Goal: Complete Application Form: Complete application form

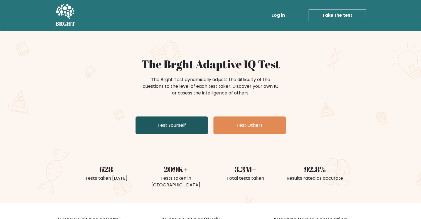
click at [165, 128] on link "Test Yourself" at bounding box center [172, 125] width 72 height 18
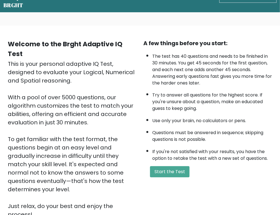
scroll to position [28, 0]
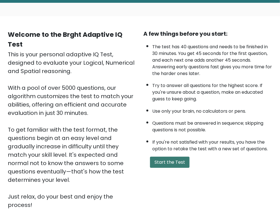
click at [172, 161] on button "Start the Test" at bounding box center [170, 161] width 40 height 11
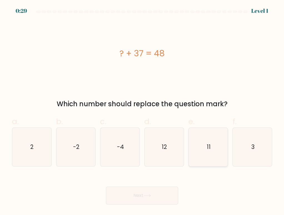
click at [206, 142] on icon "11" at bounding box center [208, 146] width 38 height 38
click at [142, 111] on input "e. 11" at bounding box center [142, 109] width 0 height 4
radio input "true"
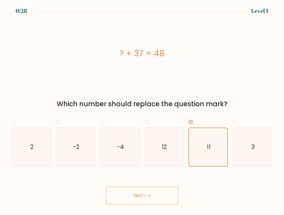
click at [146, 199] on button "Next" at bounding box center [142, 195] width 72 height 18
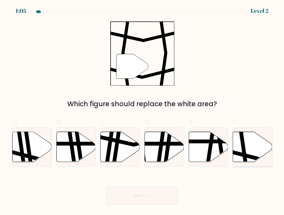
click at [249, 146] on icon at bounding box center [252, 146] width 39 height 30
click at [142, 111] on input "f." at bounding box center [142, 109] width 0 height 4
radio input "true"
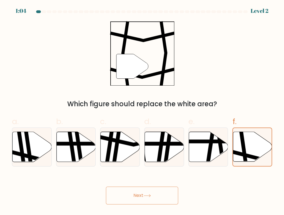
click at [154, 193] on button "Next" at bounding box center [142, 195] width 72 height 18
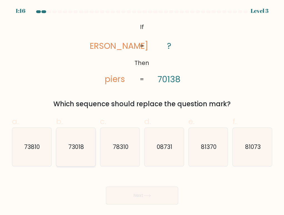
click at [76, 151] on icon "73018" at bounding box center [76, 146] width 38 height 38
click at [142, 111] on input "b. 73018" at bounding box center [142, 109] width 0 height 4
radio input "true"
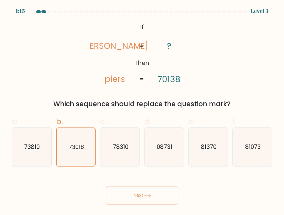
click at [132, 193] on button "Next" at bounding box center [142, 195] width 72 height 18
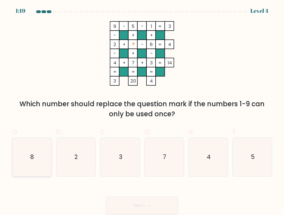
click at [35, 160] on icon "8" at bounding box center [32, 156] width 38 height 38
click at [142, 111] on input "a. 8" at bounding box center [142, 109] width 0 height 4
radio input "true"
click at [147, 202] on button "Next" at bounding box center [142, 205] width 72 height 18
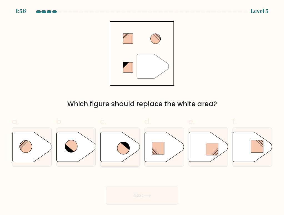
click at [117, 144] on icon at bounding box center [120, 146] width 39 height 30
click at [142, 111] on input "c." at bounding box center [142, 109] width 0 height 4
radio input "true"
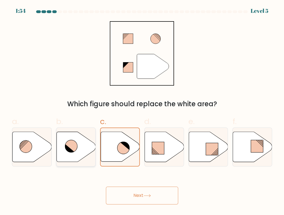
click at [75, 152] on icon at bounding box center [75, 146] width 39 height 30
click at [142, 111] on input "b." at bounding box center [142, 109] width 0 height 4
radio input "true"
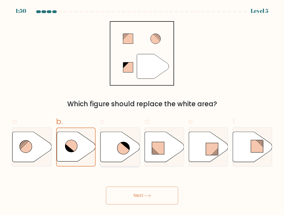
click at [111, 145] on icon at bounding box center [120, 146] width 39 height 30
click at [142, 111] on input "c." at bounding box center [142, 109] width 0 height 4
radio input "true"
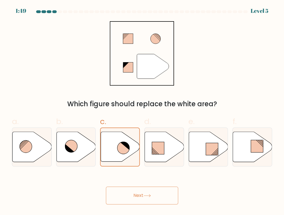
click at [138, 188] on button "Next" at bounding box center [142, 195] width 72 height 18
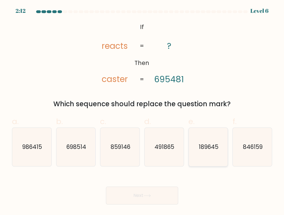
click at [205, 147] on text "189645" at bounding box center [209, 146] width 20 height 8
click at [142, 111] on input "e. 189645" at bounding box center [142, 109] width 0 height 4
radio input "true"
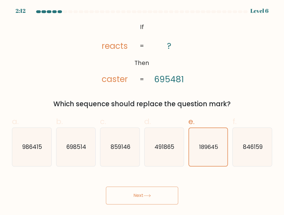
click at [151, 195] on icon at bounding box center [148, 195] width 8 height 3
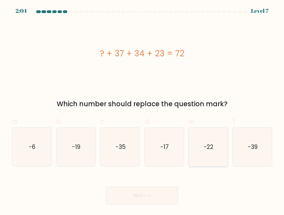
click at [207, 153] on icon "-22" at bounding box center [208, 146] width 38 height 38
click at [142, 111] on input "e. -22" at bounding box center [142, 109] width 0 height 4
radio input "true"
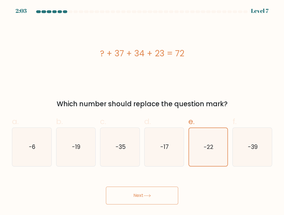
click at [146, 195] on icon at bounding box center [148, 195] width 8 height 3
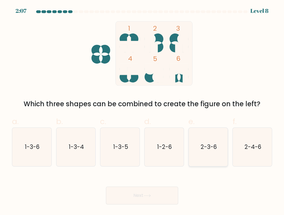
click at [216, 148] on text "2-3-6" at bounding box center [209, 146] width 16 height 8
click at [142, 111] on input "e. 2-3-6" at bounding box center [142, 109] width 0 height 4
radio input "true"
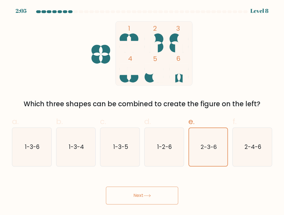
click at [171, 191] on button "Next" at bounding box center [142, 195] width 72 height 18
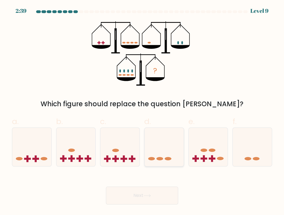
click at [147, 156] on icon at bounding box center [164, 146] width 39 height 33
click at [142, 111] on input "d." at bounding box center [142, 109] width 0 height 4
radio input "true"
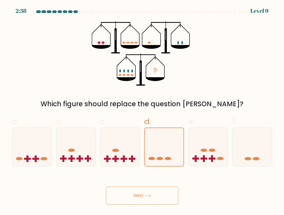
click at [145, 192] on button "Next" at bounding box center [142, 195] width 72 height 18
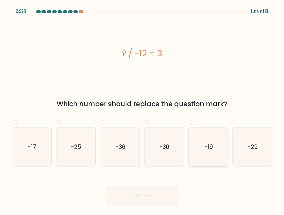
click at [209, 146] on text "-19" at bounding box center [209, 146] width 8 height 8
click at [142, 111] on input "e. -19" at bounding box center [142, 109] width 0 height 4
radio input "true"
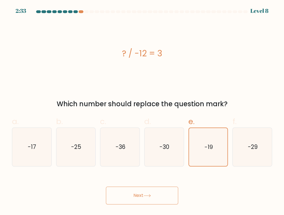
click at [154, 200] on button "Next" at bounding box center [142, 195] width 72 height 18
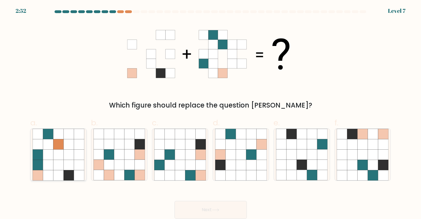
click at [74, 151] on icon at bounding box center [79, 154] width 10 height 10
click at [211, 113] on input "a." at bounding box center [211, 111] width 0 height 4
radio input "true"
click at [206, 204] on button "Next" at bounding box center [210, 210] width 72 height 18
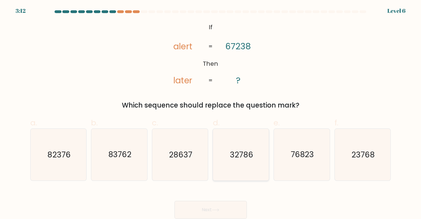
click at [232, 155] on text "32786" at bounding box center [241, 154] width 23 height 11
click at [211, 113] on input "d. 32786" at bounding box center [211, 111] width 0 height 4
radio input "true"
click at [221, 205] on button "Next" at bounding box center [210, 210] width 72 height 18
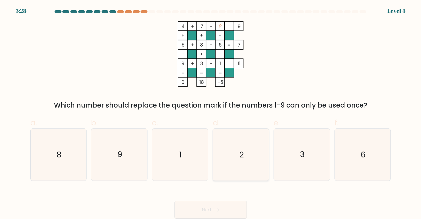
click at [255, 151] on icon "2" at bounding box center [241, 155] width 52 height 52
click at [211, 113] on input "d. 2" at bounding box center [211, 111] width 0 height 4
radio input "true"
click at [216, 213] on button "Next" at bounding box center [210, 210] width 72 height 18
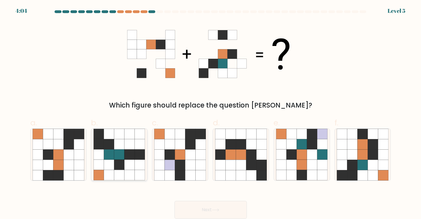
click at [115, 142] on icon at bounding box center [119, 144] width 10 height 10
click at [211, 113] on input "b." at bounding box center [211, 111] width 0 height 4
radio input "true"
click at [217, 207] on button "Next" at bounding box center [210, 210] width 72 height 18
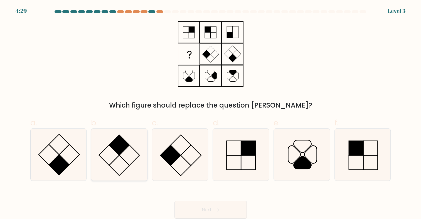
click at [131, 151] on icon at bounding box center [119, 155] width 52 height 52
click at [211, 113] on input "b." at bounding box center [211, 111] width 0 height 4
radio input "true"
click at [212, 208] on button "Next" at bounding box center [210, 210] width 72 height 18
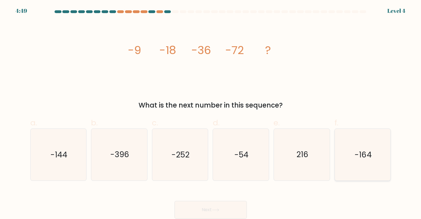
click at [284, 158] on text "-164" at bounding box center [362, 154] width 17 height 11
click at [211, 113] on input "f. -164" at bounding box center [211, 111] width 0 height 4
radio input "true"
click at [219, 210] on icon at bounding box center [215, 209] width 7 height 3
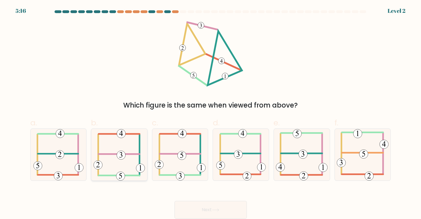
click at [143, 151] on icon at bounding box center [118, 155] width 51 height 52
click at [211, 113] on input "b." at bounding box center [211, 111] width 0 height 4
radio input "true"
click at [225, 208] on button "Next" at bounding box center [210, 210] width 72 height 18
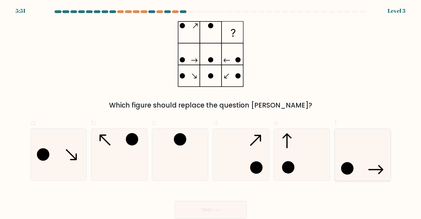
click at [284, 166] on icon at bounding box center [363, 155] width 52 height 52
click at [211, 113] on input "f." at bounding box center [211, 111] width 0 height 4
radio input "true"
click at [230, 203] on button "Next" at bounding box center [210, 210] width 72 height 18
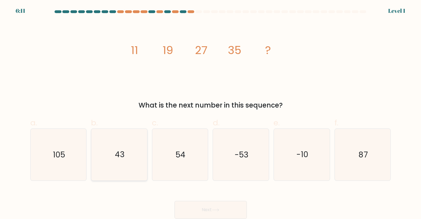
click at [133, 152] on icon "43" at bounding box center [119, 155] width 52 height 52
click at [211, 113] on input "b. 43" at bounding box center [211, 111] width 0 height 4
radio input "true"
click at [207, 201] on div "Next" at bounding box center [210, 202] width 367 height 31
click at [207, 204] on button "Next" at bounding box center [210, 210] width 72 height 18
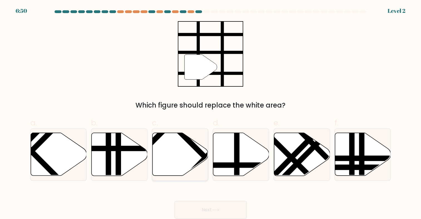
click at [164, 154] on icon at bounding box center [180, 154] width 56 height 43
click at [211, 113] on input "c." at bounding box center [211, 111] width 0 height 4
radio input "true"
click at [214, 206] on button "Next" at bounding box center [210, 210] width 72 height 18
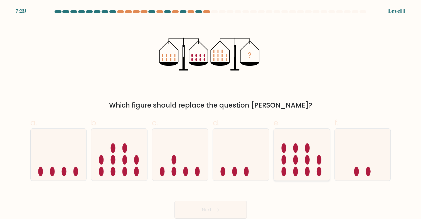
click at [284, 156] on icon at bounding box center [302, 154] width 56 height 46
click at [211, 113] on input "e." at bounding box center [211, 111] width 0 height 4
radio input "true"
click at [223, 203] on button "Next" at bounding box center [210, 210] width 72 height 18
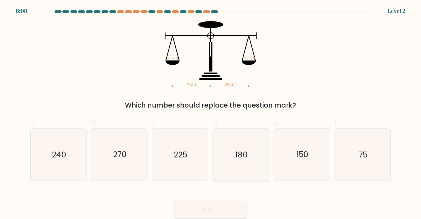
click at [229, 134] on icon "180" at bounding box center [241, 155] width 52 height 52
click at [211, 113] on input "d. 180" at bounding box center [211, 111] width 0 height 4
radio input "true"
click at [221, 209] on button "Next" at bounding box center [210, 210] width 72 height 18
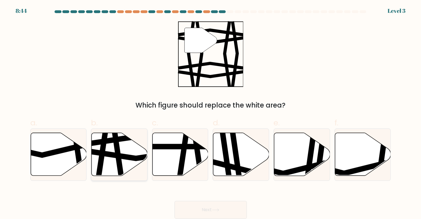
click at [115, 138] on icon at bounding box center [136, 141] width 113 height 8
click at [211, 113] on input "b." at bounding box center [211, 111] width 0 height 4
radio input "true"
click at [200, 208] on button "Next" at bounding box center [210, 210] width 72 height 18
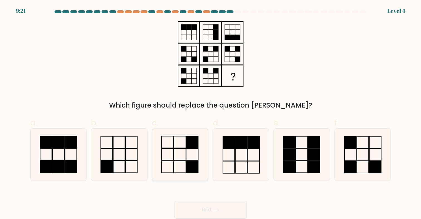
click at [186, 156] on rect at bounding box center [192, 154] width 12 height 12
click at [211, 113] on input "c." at bounding box center [211, 111] width 0 height 4
radio input "true"
click at [214, 204] on button "Next" at bounding box center [210, 210] width 72 height 18
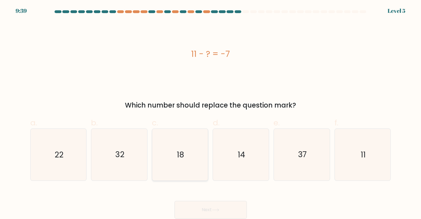
click at [186, 152] on icon "18" at bounding box center [180, 155] width 52 height 52
click at [211, 113] on input "c. 18" at bounding box center [211, 111] width 0 height 4
radio input "true"
click at [195, 208] on button "Next" at bounding box center [210, 210] width 72 height 18
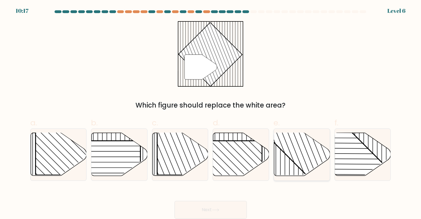
click at [284, 149] on rect at bounding box center [319, 133] width 110 height 110
click at [211, 113] on input "e." at bounding box center [211, 111] width 0 height 4
radio input "true"
click at [208, 206] on button "Next" at bounding box center [210, 210] width 72 height 18
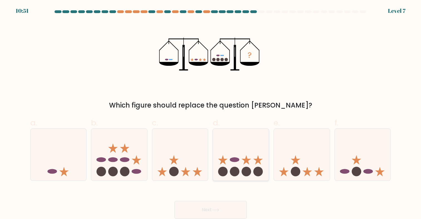
click at [226, 157] on icon at bounding box center [241, 154] width 56 height 46
click at [211, 113] on input "d." at bounding box center [211, 111] width 0 height 4
radio input "true"
click at [284, 157] on icon at bounding box center [302, 154] width 56 height 46
click at [211, 113] on input "e." at bounding box center [211, 111] width 0 height 4
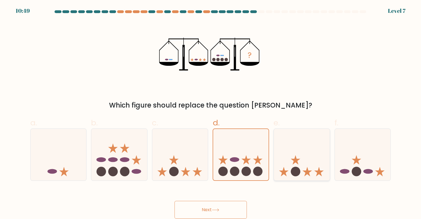
radio input "true"
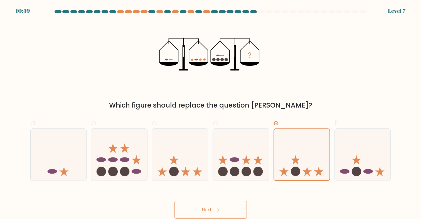
click at [221, 205] on button "Next" at bounding box center [210, 210] width 72 height 18
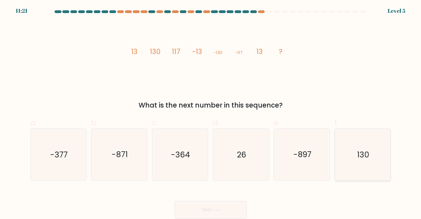
click at [284, 159] on icon "130" at bounding box center [363, 155] width 52 height 52
click at [211, 113] on input "f. 130" at bounding box center [211, 111] width 0 height 4
radio input "true"
click at [217, 210] on icon at bounding box center [216, 209] width 8 height 3
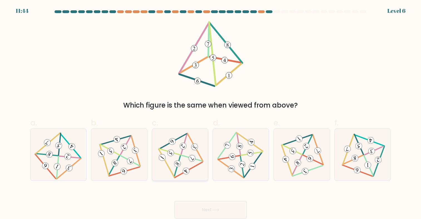
click at [178, 147] on icon at bounding box center [180, 154] width 42 height 41
click at [211, 113] on input "c." at bounding box center [211, 111] width 0 height 4
radio input "true"
click at [207, 205] on button "Next" at bounding box center [210, 210] width 72 height 18
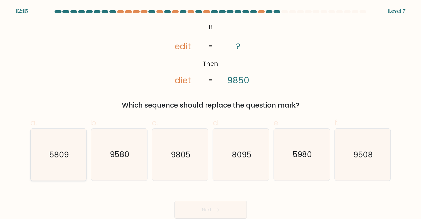
click at [77, 142] on icon "5809" at bounding box center [59, 155] width 52 height 52
click at [211, 113] on input "a. 5809" at bounding box center [211, 111] width 0 height 4
radio input "true"
click at [198, 208] on button "Next" at bounding box center [210, 210] width 72 height 18
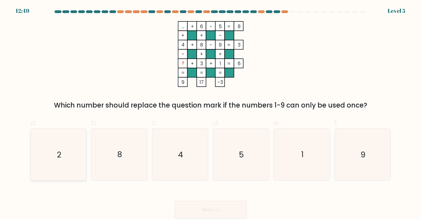
click at [69, 147] on icon "2" at bounding box center [59, 155] width 52 height 52
click at [211, 113] on input "a. 2" at bounding box center [211, 111] width 0 height 4
radio input "true"
click at [205, 212] on button "Next" at bounding box center [210, 210] width 72 height 18
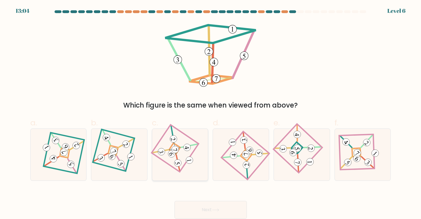
click at [172, 149] on 892 at bounding box center [175, 149] width 8 height 8
click at [211, 113] on input "c." at bounding box center [211, 111] width 0 height 4
radio input "true"
click at [219, 203] on button "Next" at bounding box center [210, 210] width 72 height 18
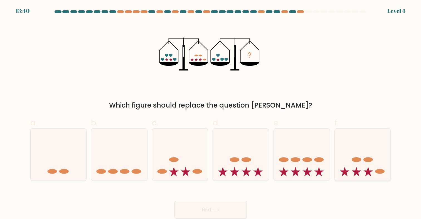
click at [284, 166] on icon at bounding box center [363, 154] width 56 height 46
click at [211, 113] on input "f." at bounding box center [211, 111] width 0 height 4
radio input "true"
click at [216, 211] on icon at bounding box center [216, 209] width 8 height 3
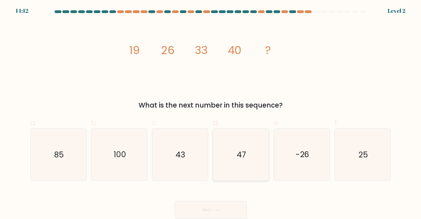
click at [250, 158] on icon "47" at bounding box center [241, 155] width 52 height 52
click at [211, 113] on input "d. 47" at bounding box center [211, 111] width 0 height 4
radio input "true"
click at [222, 207] on button "Next" at bounding box center [210, 210] width 72 height 18
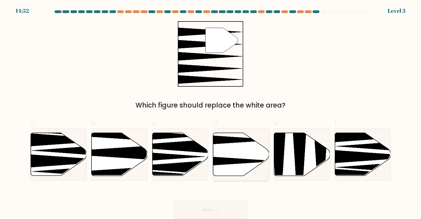
click at [230, 154] on icon at bounding box center [241, 154] width 56 height 43
click at [211, 113] on input "d." at bounding box center [211, 111] width 0 height 4
radio input "true"
click at [216, 203] on button "Next" at bounding box center [210, 210] width 72 height 18
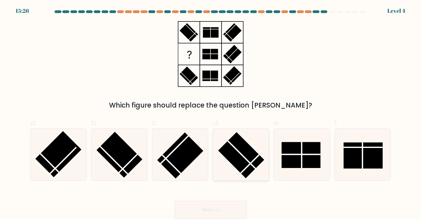
click at [238, 151] on line at bounding box center [242, 155] width 28 height 28
click at [211, 113] on input "d." at bounding box center [211, 111] width 0 height 4
radio input "true"
click at [229, 214] on button "Next" at bounding box center [210, 210] width 72 height 18
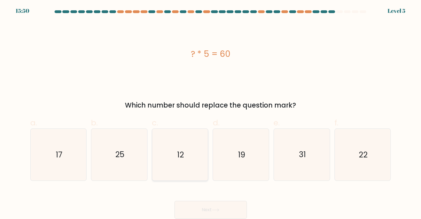
click at [179, 152] on text "12" at bounding box center [180, 154] width 7 height 11
click at [211, 113] on input "c. 12" at bounding box center [211, 111] width 0 height 4
radio input "true"
click at [204, 206] on button "Next" at bounding box center [210, 210] width 72 height 18
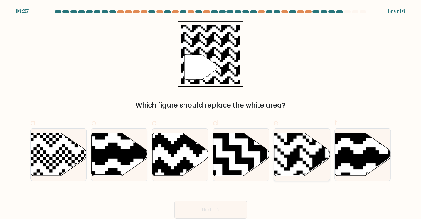
click at [284, 151] on rect at bounding box center [318, 132] width 101 height 101
click at [211, 113] on input "e." at bounding box center [211, 111] width 0 height 4
radio input "true"
click at [218, 206] on button "Next" at bounding box center [210, 210] width 72 height 18
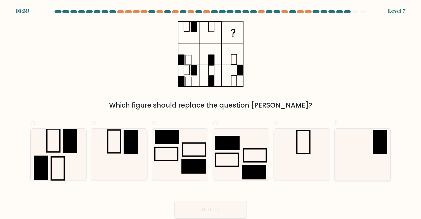
click at [284, 137] on rect at bounding box center [380, 142] width 14 height 24
click at [211, 113] on input "f." at bounding box center [211, 111] width 0 height 4
radio input "true"
click at [226, 206] on button "Next" at bounding box center [210, 210] width 72 height 18
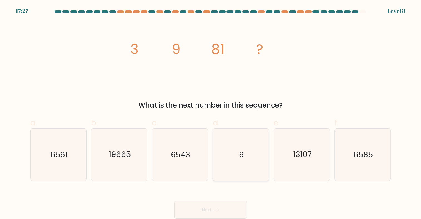
click at [235, 157] on icon "9" at bounding box center [241, 155] width 52 height 52
click at [211, 113] on input "d. 9" at bounding box center [211, 111] width 0 height 4
radio input "true"
click at [283, 154] on icon "13107" at bounding box center [302, 155] width 52 height 52
click at [211, 113] on input "e. 13107" at bounding box center [211, 111] width 0 height 4
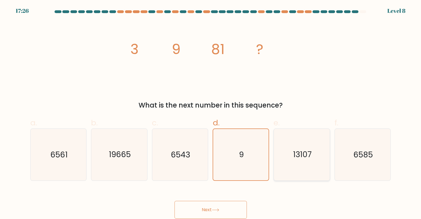
radio input "true"
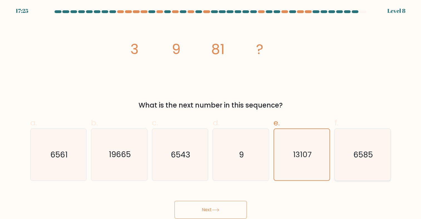
click at [284, 154] on icon "6585" at bounding box center [363, 155] width 52 height 52
click at [211, 113] on input "f. 6585" at bounding box center [211, 111] width 0 height 4
radio input "true"
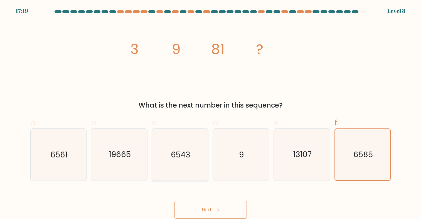
click at [180, 157] on text "6543" at bounding box center [180, 154] width 19 height 11
click at [211, 113] on input "c. 6543" at bounding box center [211, 111] width 0 height 4
radio input "true"
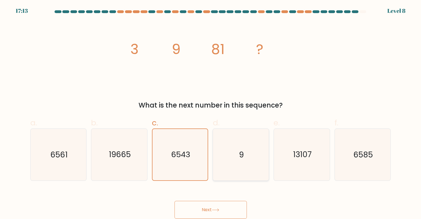
click at [233, 162] on icon "9" at bounding box center [241, 155] width 52 height 52
click at [211, 113] on input "d. 9" at bounding box center [211, 111] width 0 height 4
radio input "true"
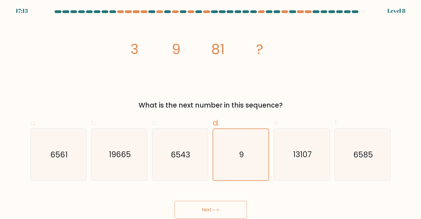
click at [218, 208] on button "Next" at bounding box center [210, 210] width 72 height 18
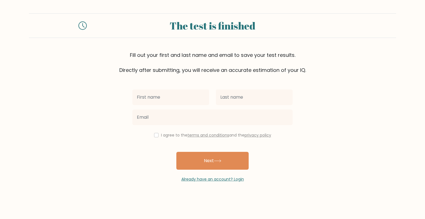
click at [153, 101] on input "text" at bounding box center [170, 97] width 77 height 16
type input "MARY GRACE LINCUNA"
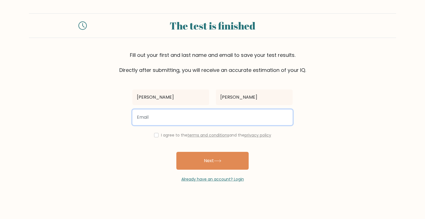
type input "gcmalapote@philstarmedia.com"
click at [215, 115] on input "gcmalapote@philstarmedia.com" at bounding box center [212, 117] width 160 height 16
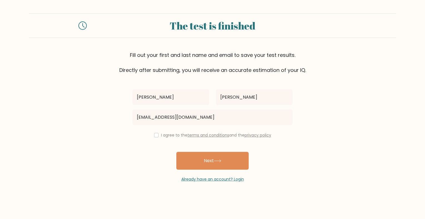
drag, startPoint x: 352, startPoint y: 112, endPoint x: 325, endPoint y: 114, distance: 26.5
click at [352, 112] on form "The test is finished Fill out your first and last name and email to save your t…" at bounding box center [212, 97] width 425 height 169
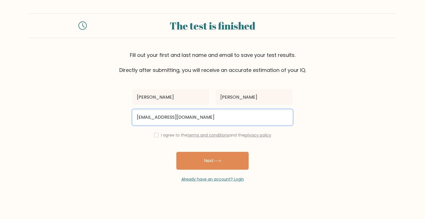
click at [217, 115] on input "gcmalapote@philstarmedia.com" at bounding box center [212, 117] width 160 height 16
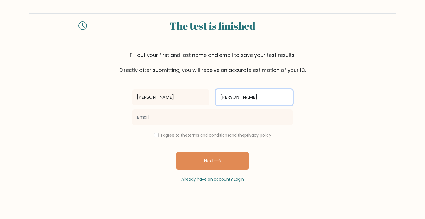
click at [261, 97] on input "MARY GRACE LINCUNA" at bounding box center [254, 97] width 77 height 16
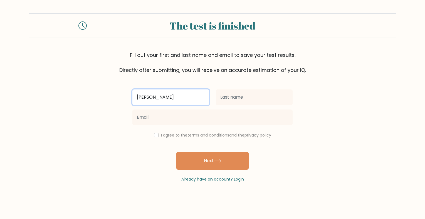
click at [191, 95] on input "MARY GRACE LINCUNA" at bounding box center [170, 97] width 77 height 16
type input "[PERSON_NAME]"
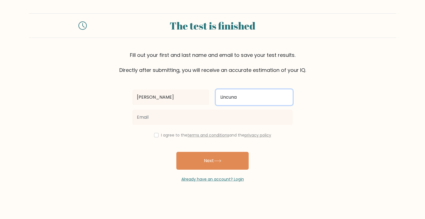
type input "Lincuna"
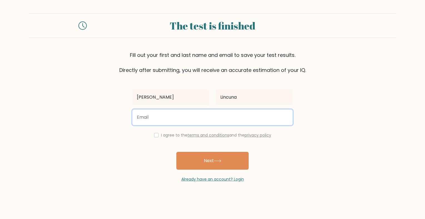
click at [179, 121] on input "email" at bounding box center [212, 117] width 160 height 16
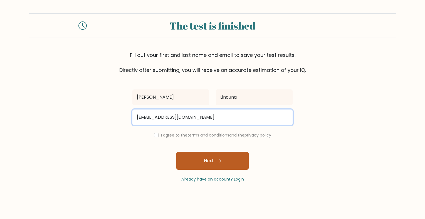
type input "lincunamarygracem@gmail.com"
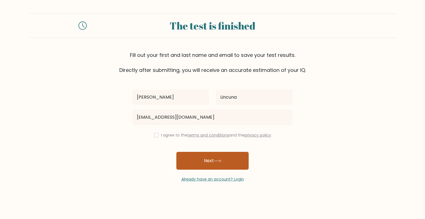
click at [209, 152] on button "Next" at bounding box center [212, 161] width 72 height 18
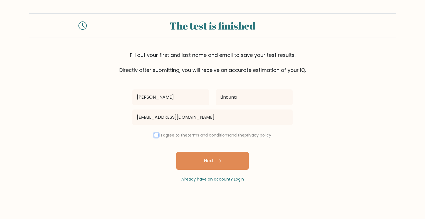
click at [154, 135] on input "checkbox" at bounding box center [156, 135] width 4 height 4
checkbox input "true"
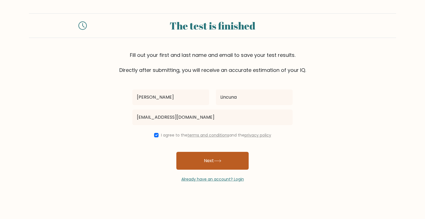
click at [201, 161] on button "Next" at bounding box center [212, 161] width 72 height 18
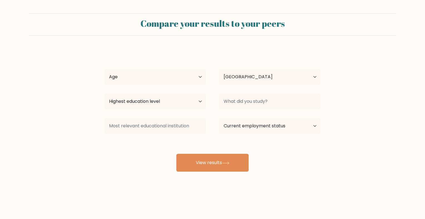
select select "PH"
click at [158, 76] on select "Age Under [DEMOGRAPHIC_DATA] [DEMOGRAPHIC_DATA] [DEMOGRAPHIC_DATA] [DEMOGRAPHIC…" at bounding box center [155, 77] width 101 height 16
select select "25_34"
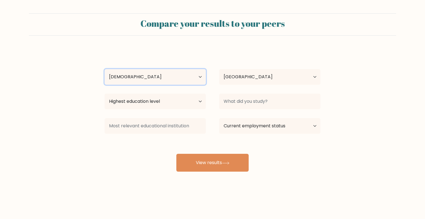
click at [105, 69] on select "Age Under [DEMOGRAPHIC_DATA] [DEMOGRAPHIC_DATA] [DEMOGRAPHIC_DATA] [DEMOGRAPHIC…" at bounding box center [155, 77] width 101 height 16
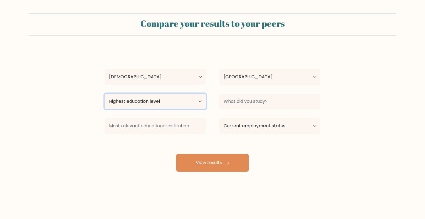
click at [159, 104] on select "Highest education level No schooling Primary Lower Secondary Upper Secondary Oc…" at bounding box center [155, 101] width 101 height 16
select select "bachelors_degree"
click at [105, 93] on select "Highest education level No schooling Primary Lower Secondary Upper Secondary Oc…" at bounding box center [155, 101] width 101 height 16
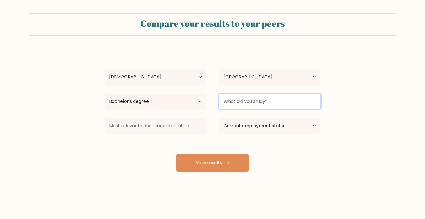
click at [274, 100] on input at bounding box center [269, 101] width 101 height 16
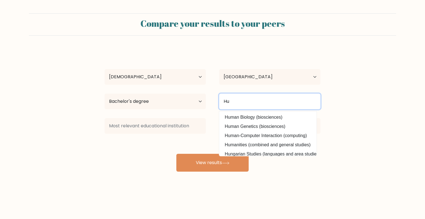
type input "H"
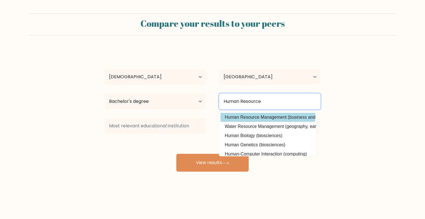
type input "Human Resource"
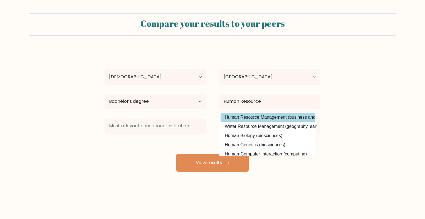
click at [286, 114] on div "[PERSON_NAME] Age Under [DEMOGRAPHIC_DATA] [DEMOGRAPHIC_DATA] [DEMOGRAPHIC_DATA…" at bounding box center [212, 110] width 223 height 122
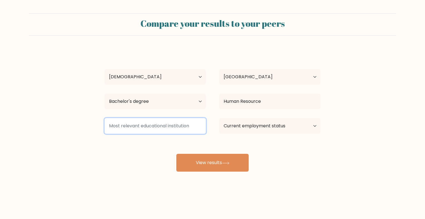
click at [154, 129] on input at bounding box center [155, 126] width 101 height 16
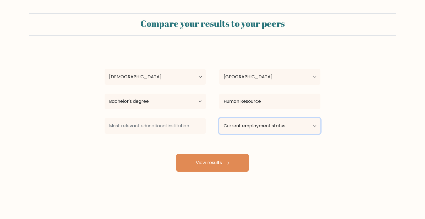
click at [242, 128] on select "Current employment status Employed Student Retired Other / prefer not to answer" at bounding box center [269, 126] width 101 height 16
select select "employed"
click at [219, 118] on select "Current employment status Employed Student Retired Other / prefer not to answer" at bounding box center [269, 126] width 101 height 16
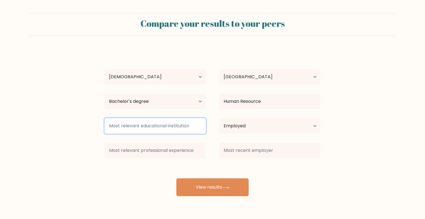
click at [176, 127] on input at bounding box center [155, 126] width 101 height 16
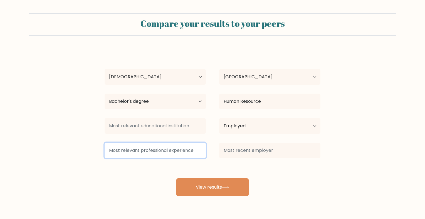
drag, startPoint x: 169, startPoint y: 144, endPoint x: 167, endPoint y: 148, distance: 4.7
click at [168, 144] on input at bounding box center [155, 150] width 101 height 16
click at [167, 148] on input at bounding box center [155, 150] width 101 height 16
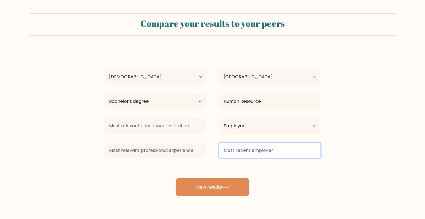
click at [253, 152] on input at bounding box center [269, 150] width 101 height 16
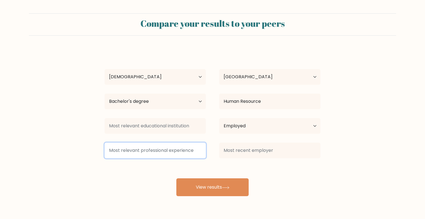
click at [158, 147] on input at bounding box center [155, 150] width 101 height 16
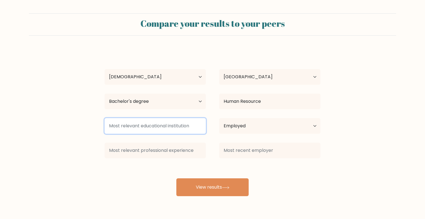
click at [167, 126] on input at bounding box center [155, 126] width 101 height 16
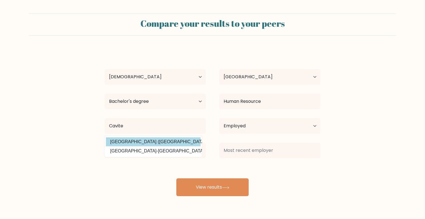
click at [180, 143] on option "Cavite State University (Philippines)" at bounding box center [153, 141] width 95 height 9
type input "[GEOGRAPHIC_DATA]"
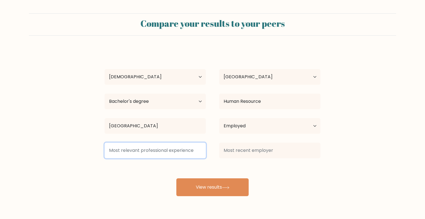
click at [173, 149] on input at bounding box center [155, 150] width 101 height 16
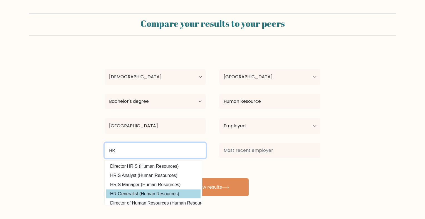
type input "HR"
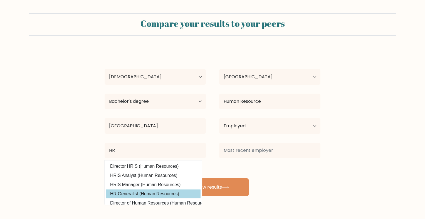
click at [152, 194] on div "Mary Grace Lincuna Age Under 18 years old 18-24 years old 25-34 years old 35-44…" at bounding box center [212, 122] width 223 height 147
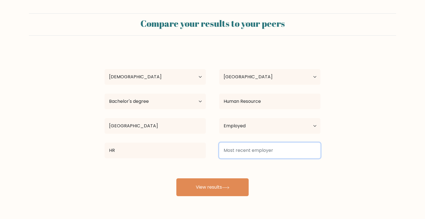
click at [257, 150] on input at bounding box center [269, 150] width 101 height 16
click at [280, 150] on input at bounding box center [269, 150] width 101 height 16
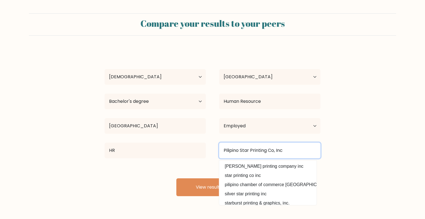
type input "Pilipino Star Printing Co, Inc"
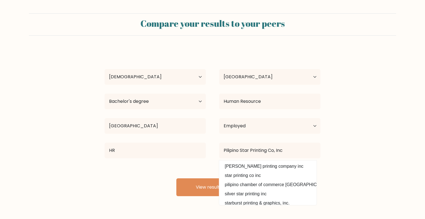
click at [340, 136] on form "Compare your results to your peers Mary Grace Lincuna Age Under 18 years old 18…" at bounding box center [212, 104] width 425 height 183
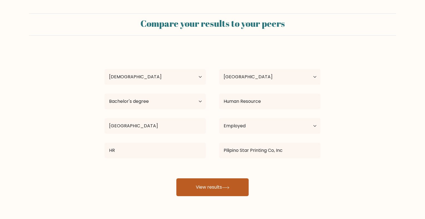
click at [220, 184] on button "View results" at bounding box center [212, 187] width 72 height 18
